Goal: Task Accomplishment & Management: Use online tool/utility

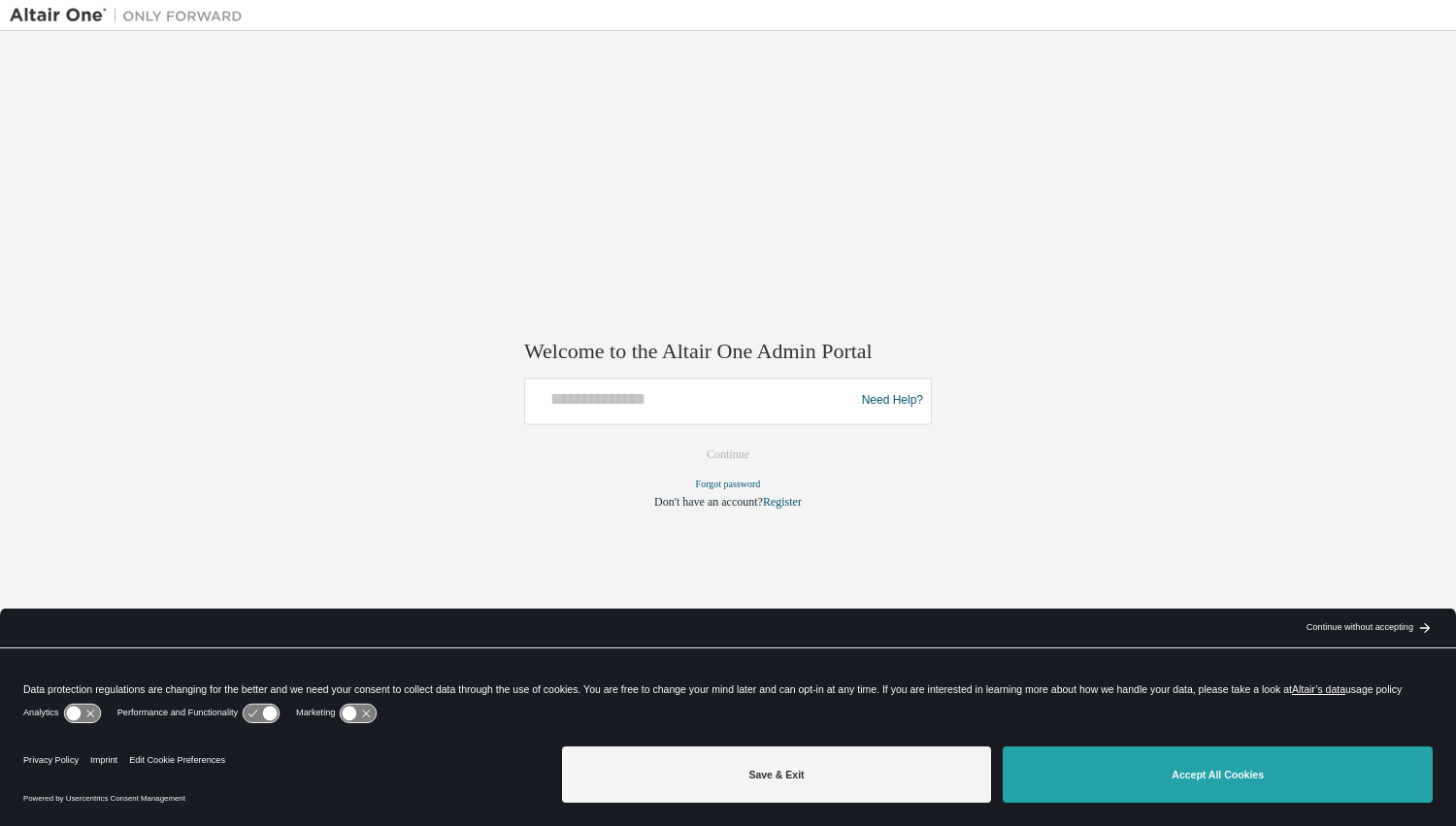
click at [1273, 770] on button "Accept All Cookies" at bounding box center [1217, 774] width 430 height 56
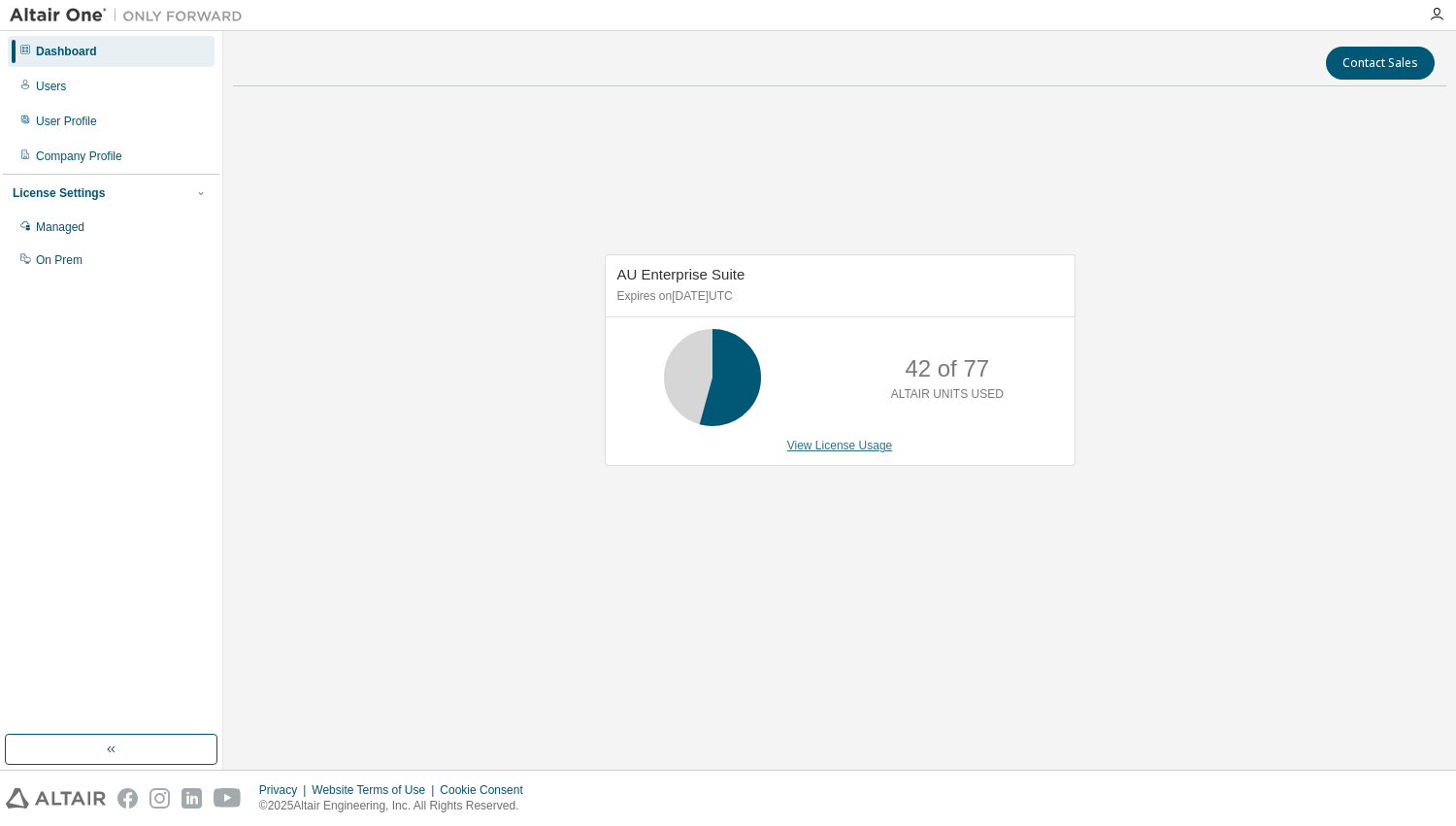
click at [825, 448] on link "View License Usage" at bounding box center [839, 445] width 106 height 14
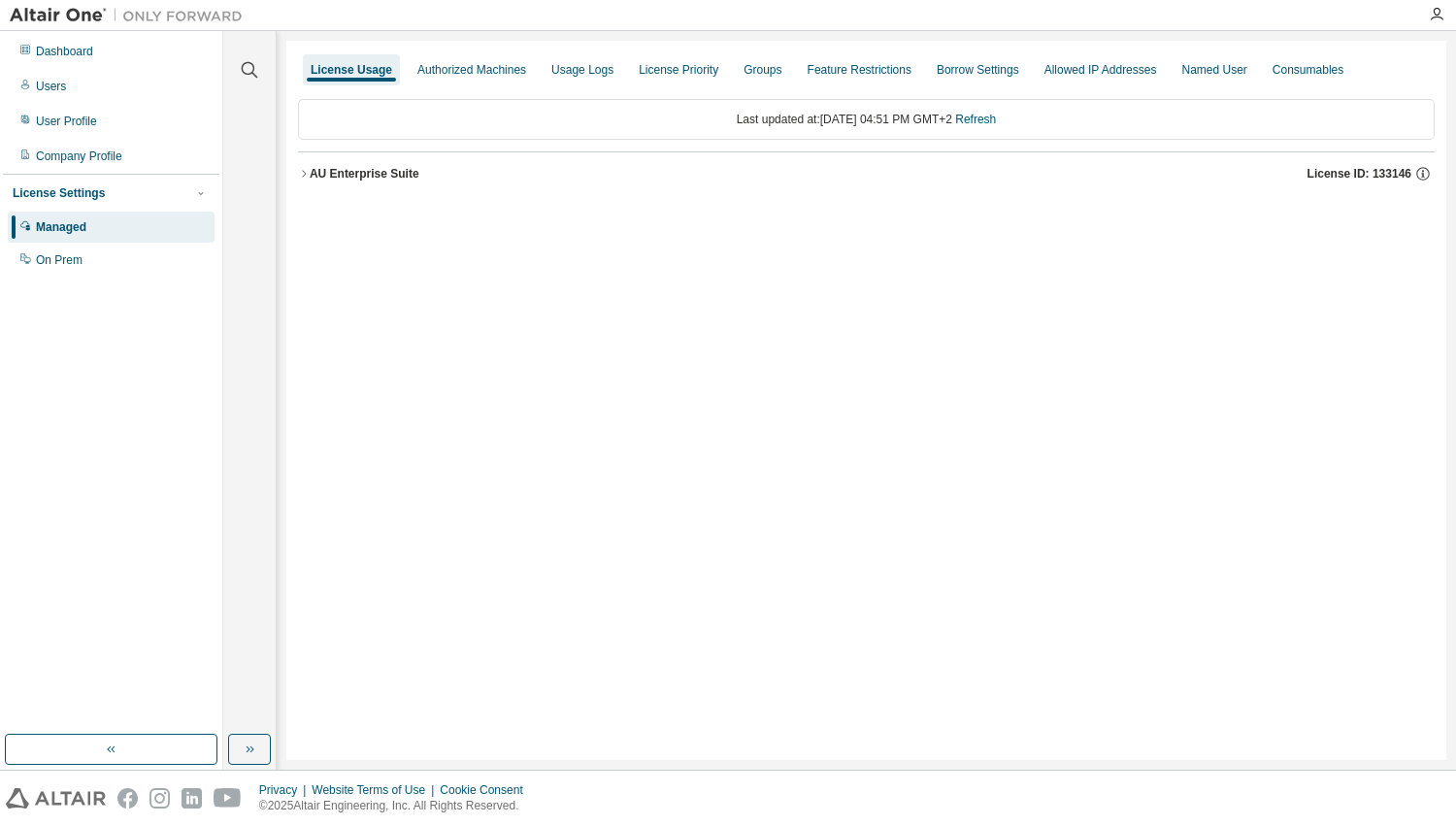
click at [307, 171] on icon "button" at bounding box center [304, 174] width 12 height 12
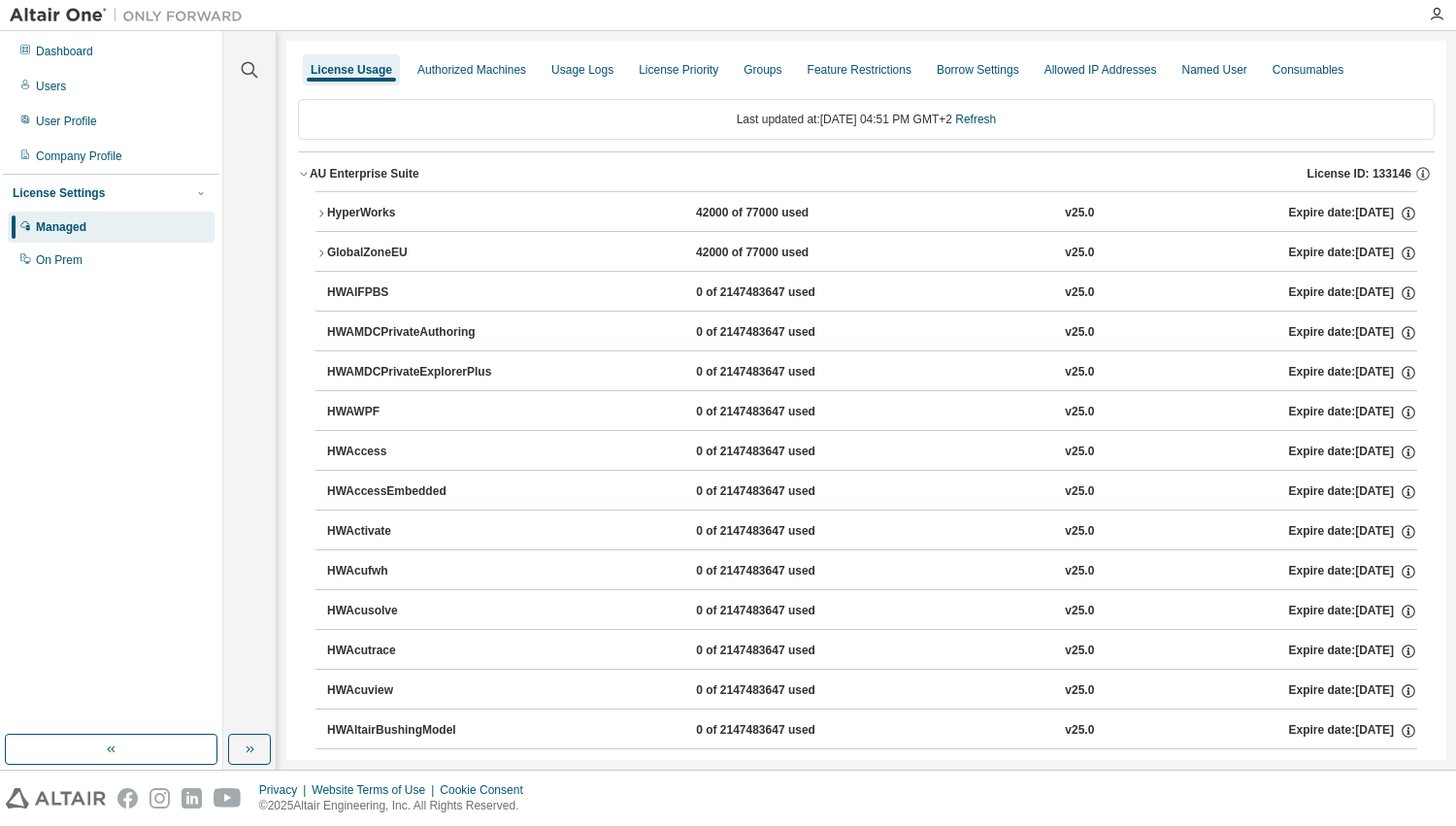
click at [328, 206] on div "HyperWorks" at bounding box center [415, 214] width 175 height 18
